Goal: Information Seeking & Learning: Learn about a topic

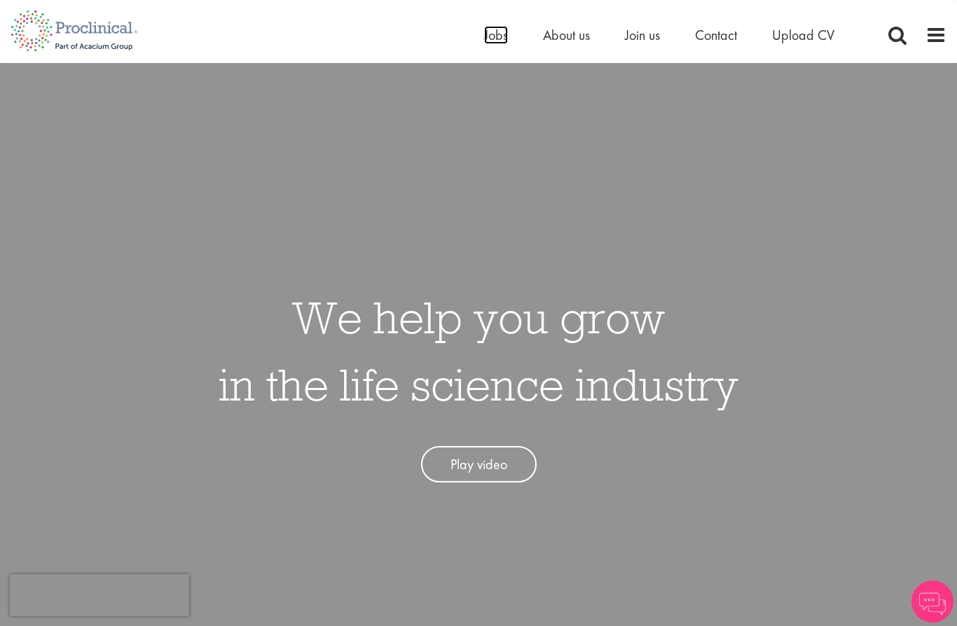
click at [493, 39] on span "Jobs" at bounding box center [496, 35] width 24 height 18
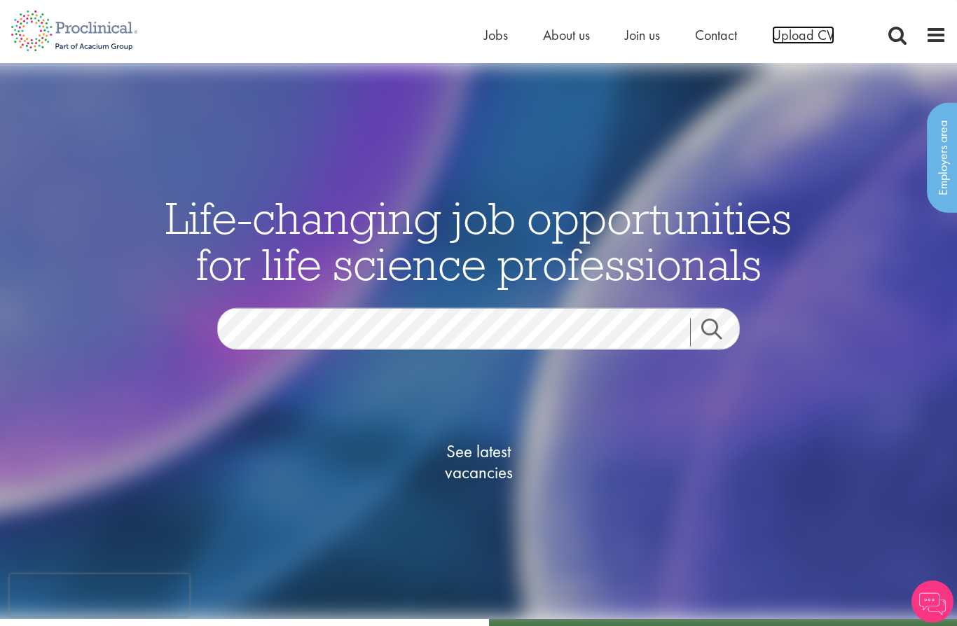
click at [812, 43] on span "Upload CV" at bounding box center [803, 35] width 62 height 18
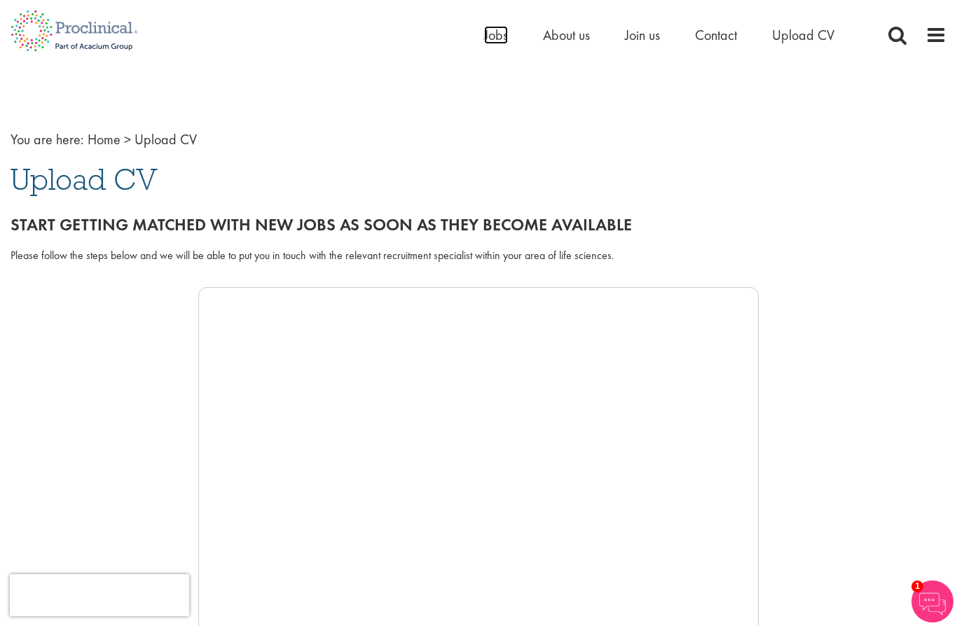
click at [494, 39] on span "Jobs" at bounding box center [496, 35] width 24 height 18
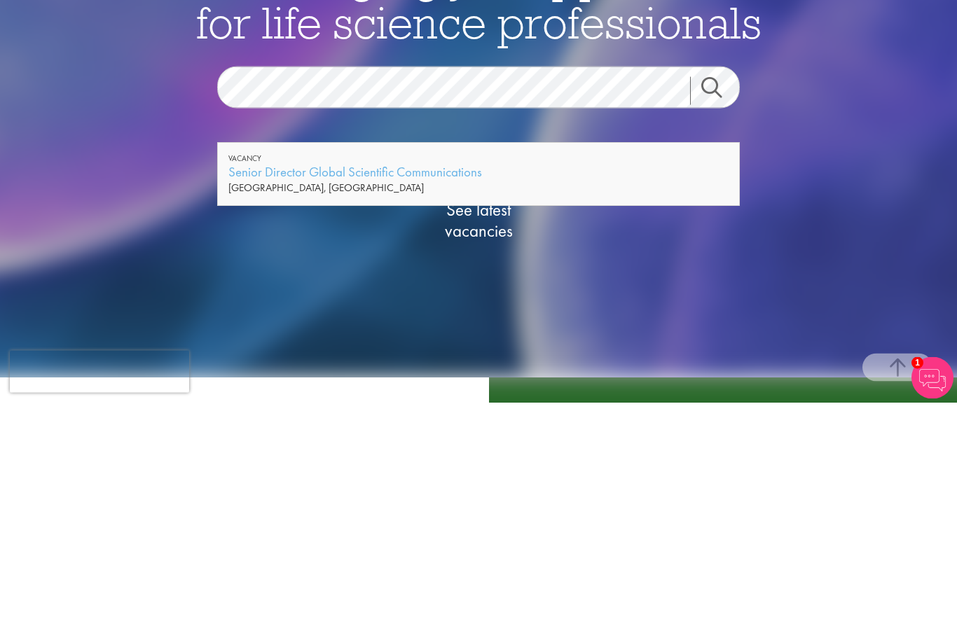
click at [716, 300] on link "Search" at bounding box center [720, 314] width 60 height 28
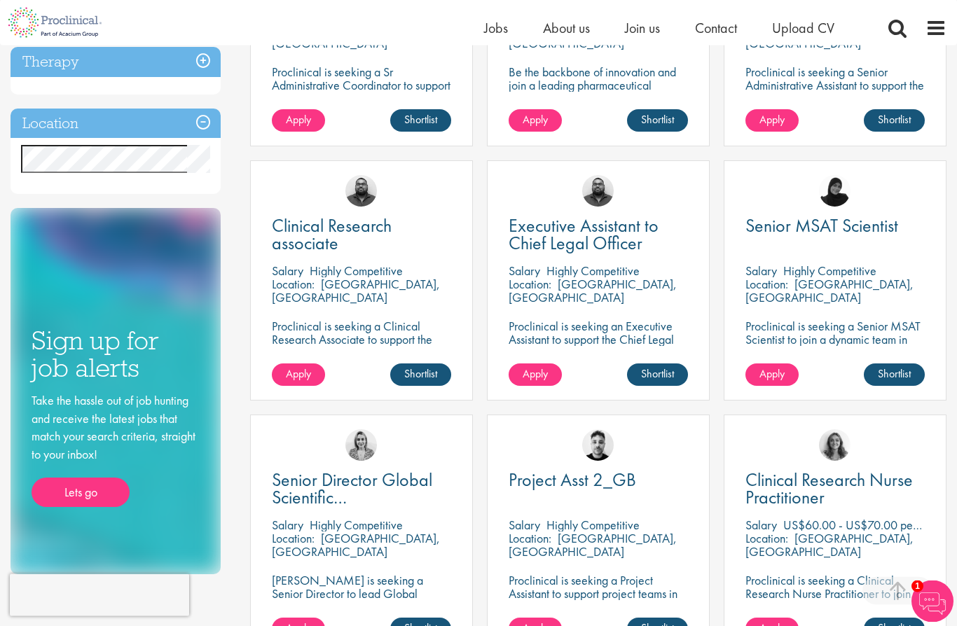
scroll to position [413, 0]
